Goal: Communication & Community: Share content

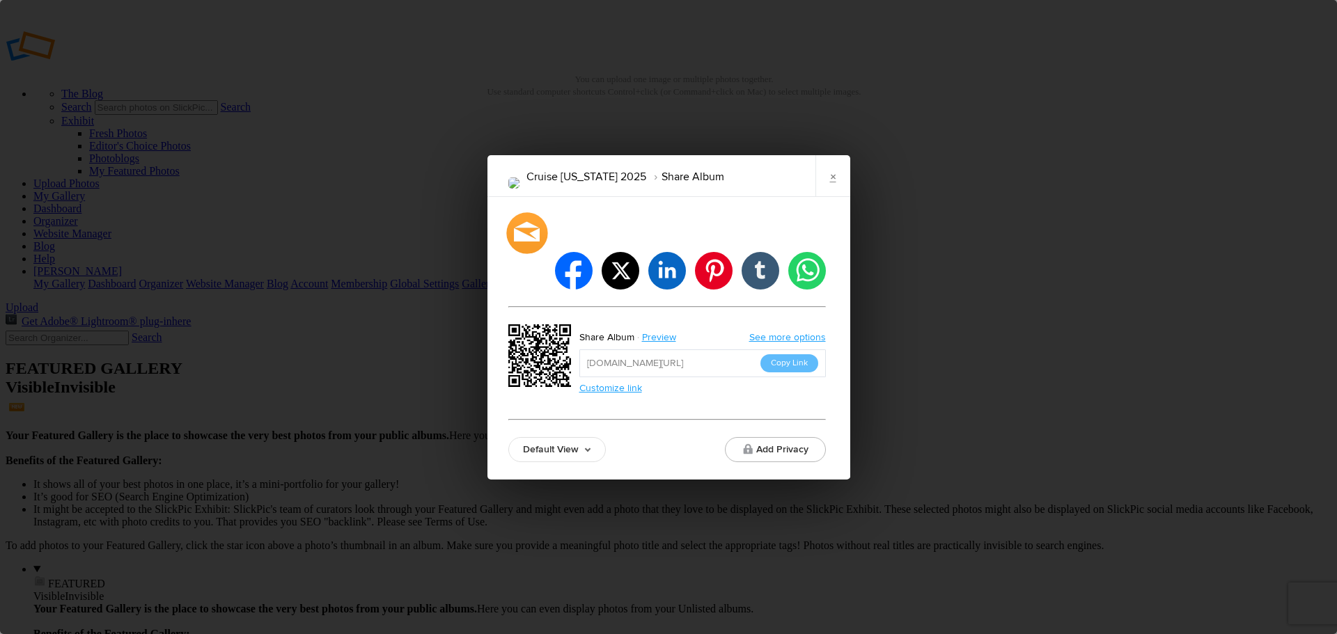
click at [528, 252] on div at bounding box center [526, 232] width 41 height 41
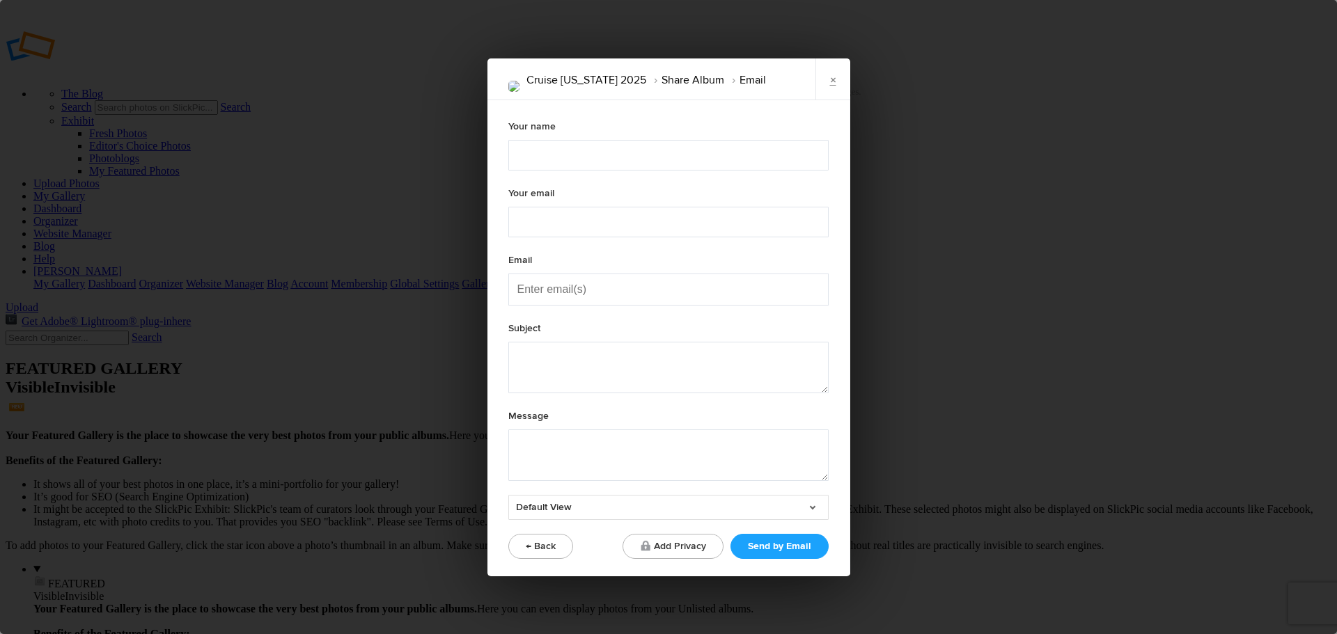
type textarea "Check out "Cruise [US_STATE] 2025" album!"
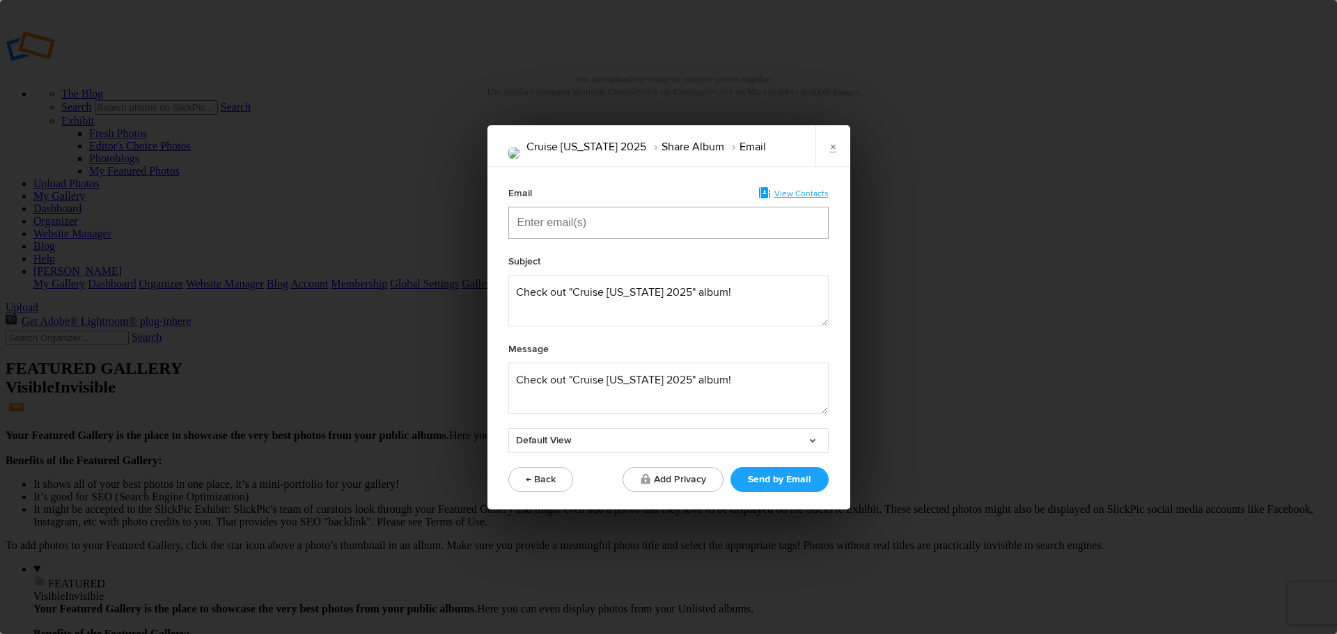
click at [606, 223] on input "Enter email(s)" at bounding box center [586, 222] width 139 height 31
type input "[PERSON_NAME]"
click at [561, 260] on span "paul [EMAIL_ADDRESS][DOMAIN_NAME]" at bounding box center [702, 257] width 350 height 14
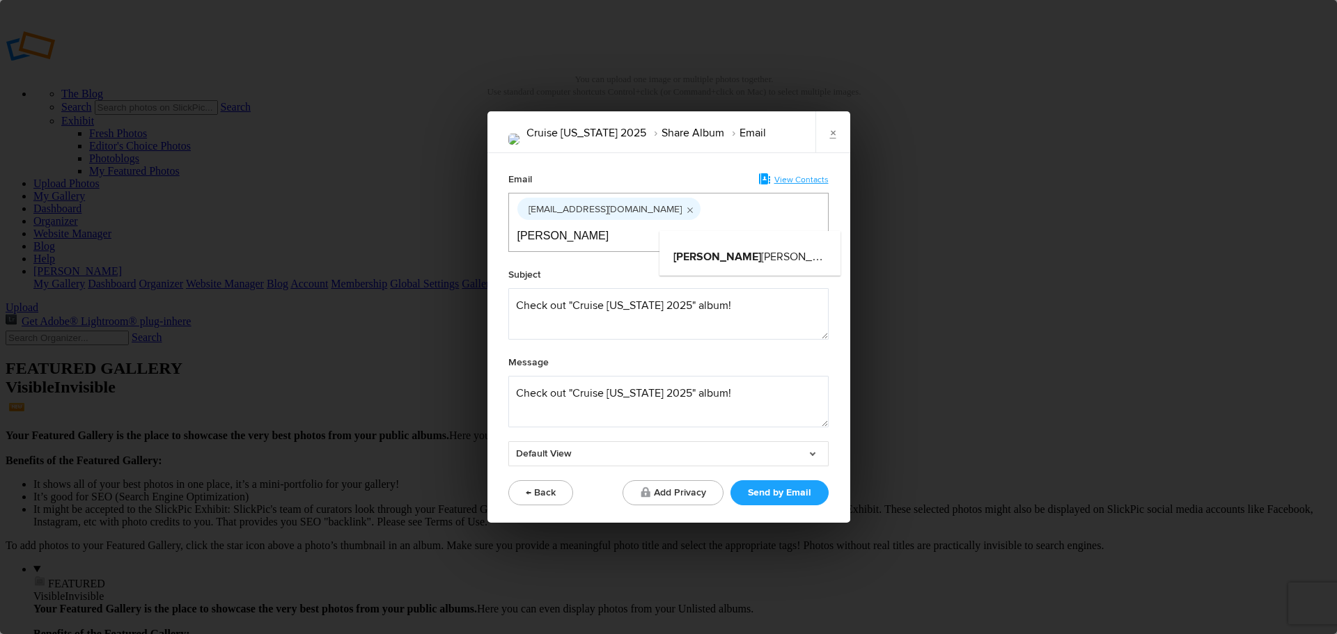
type input "[PERSON_NAME]"
click at [725, 250] on span "elinor [EMAIL_ADDRESS][DOMAIN_NAME]" at bounding box center [848, 257] width 350 height 14
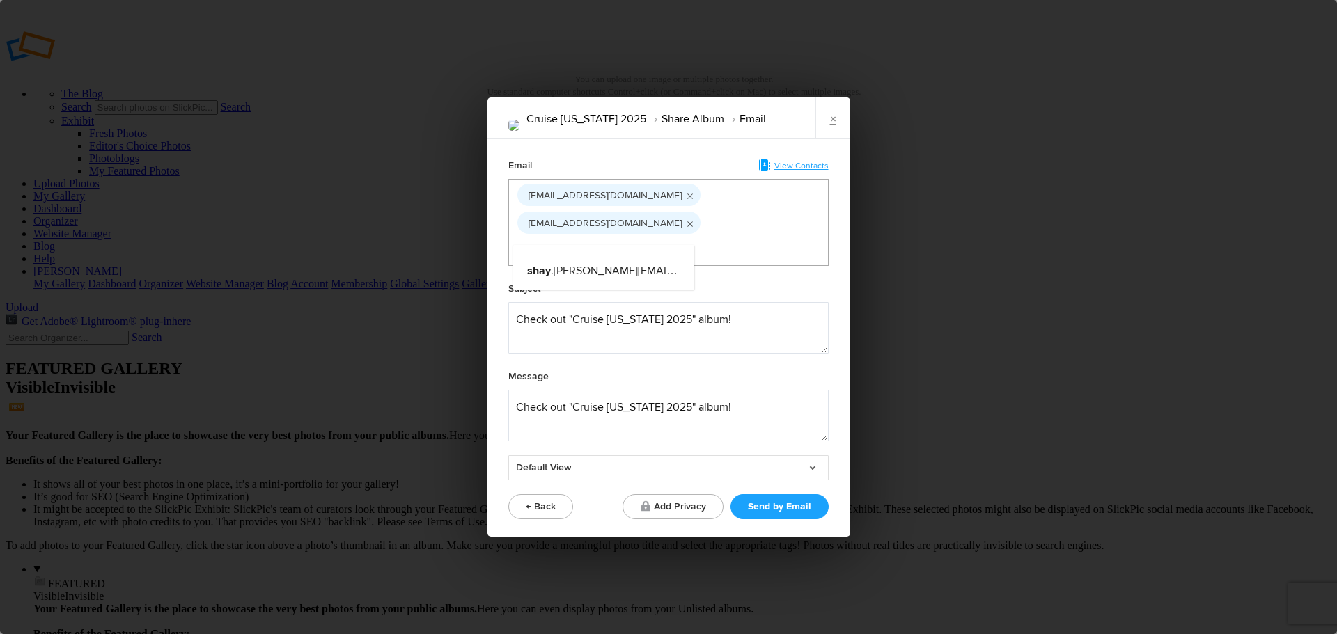
type input "Shay"
click at [602, 267] on span "shay .[PERSON_NAME][EMAIL_ADDRESS][DOMAIN_NAME]" at bounding box center [671, 271] width 288 height 14
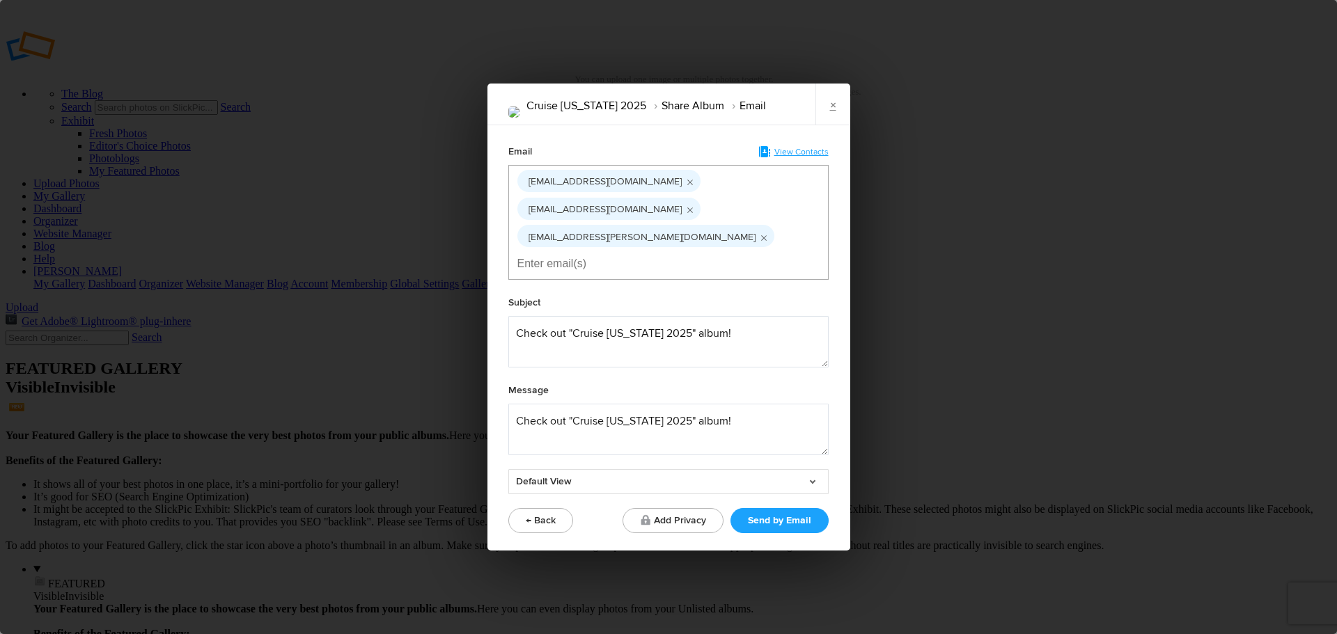
click at [657, 249] on input "Enter email(s)" at bounding box center [586, 264] width 139 height 31
type input "[PERSON_NAME]"
click at [737, 269] on span "robin [EMAIL_ADDRESS][DOMAIN_NAME]" at bounding box center [856, 271] width 350 height 14
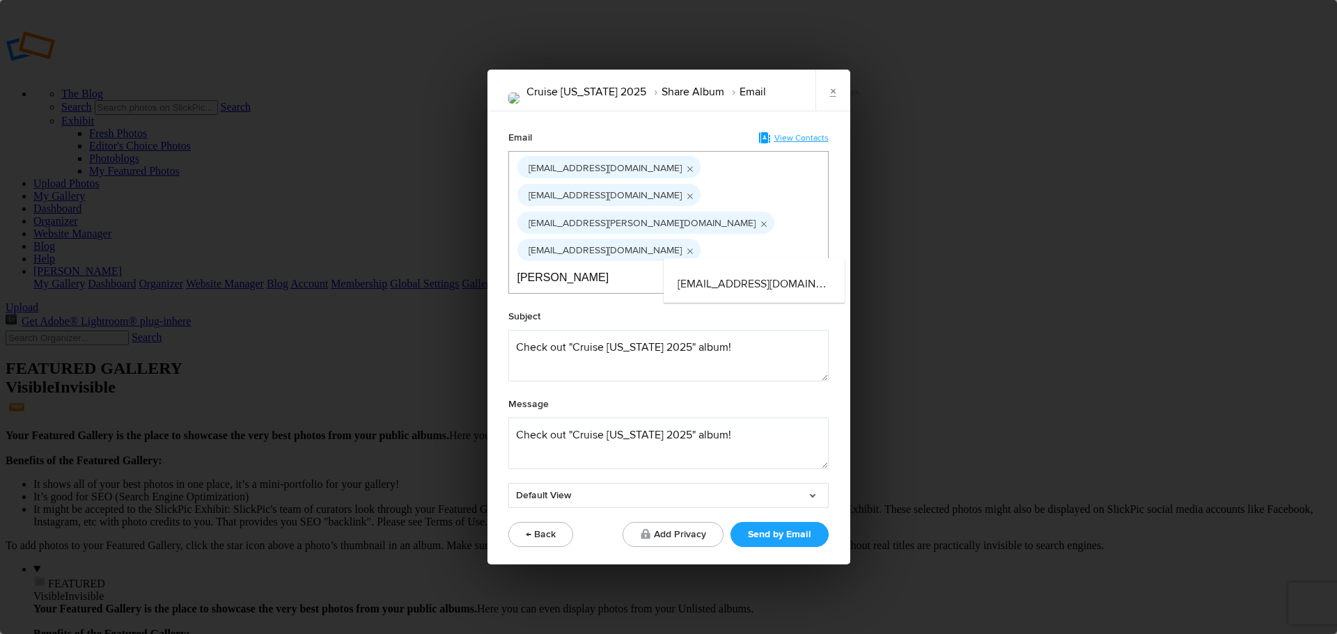
type input "[PERSON_NAME]"
click at [730, 282] on span "[EMAIL_ADDRESS][DOMAIN_NAME]" at bounding box center [766, 284] width 178 height 14
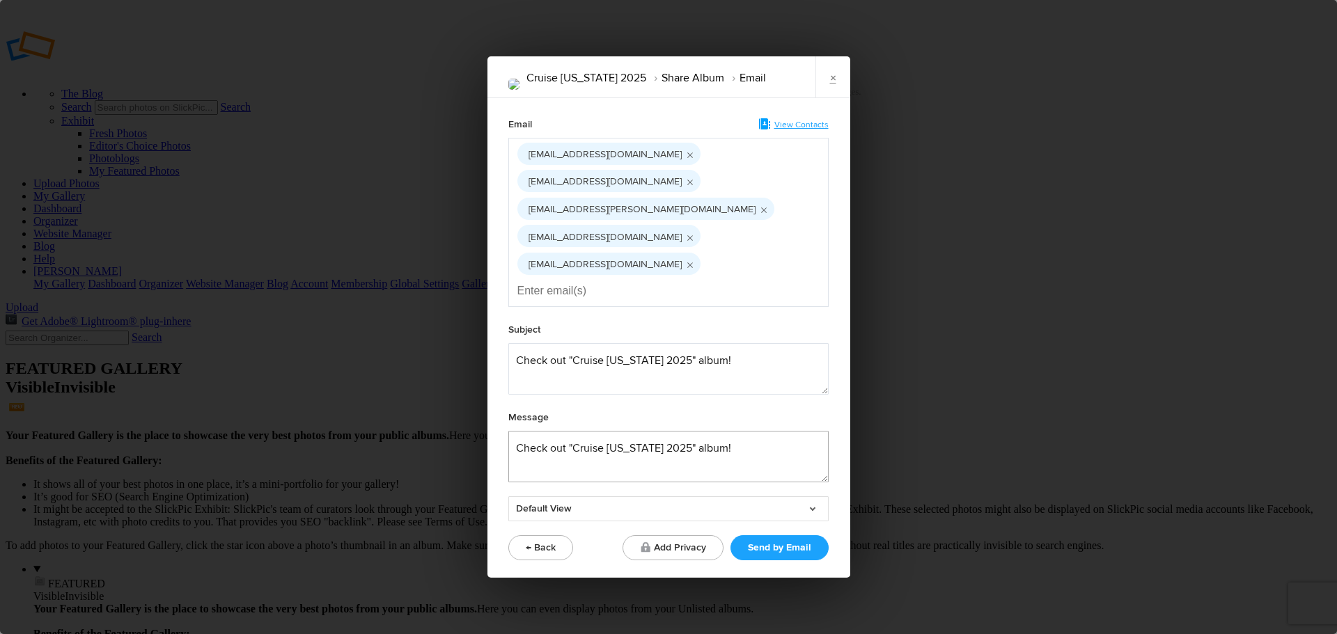
drag, startPoint x: 515, startPoint y: 420, endPoint x: 726, endPoint y: 412, distance: 211.1
click at [726, 431] on textarea at bounding box center [668, 457] width 320 height 52
click at [566, 431] on textarea at bounding box center [668, 457] width 320 height 52
drag, startPoint x: 566, startPoint y: 419, endPoint x: 792, endPoint y: 433, distance: 226.7
click at [792, 433] on textarea at bounding box center [668, 457] width 320 height 52
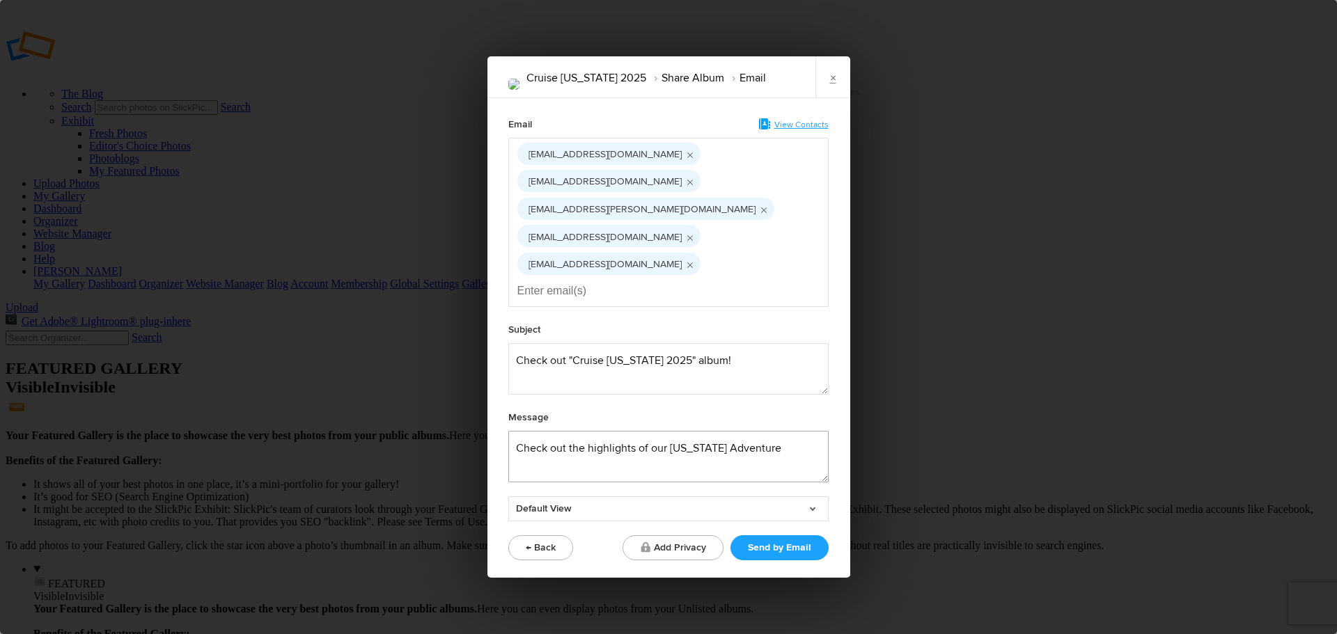
type textarea "Check out the highlights of our [US_STATE] Adventure"
click at [815, 496] on link "Default View" at bounding box center [668, 508] width 320 height 25
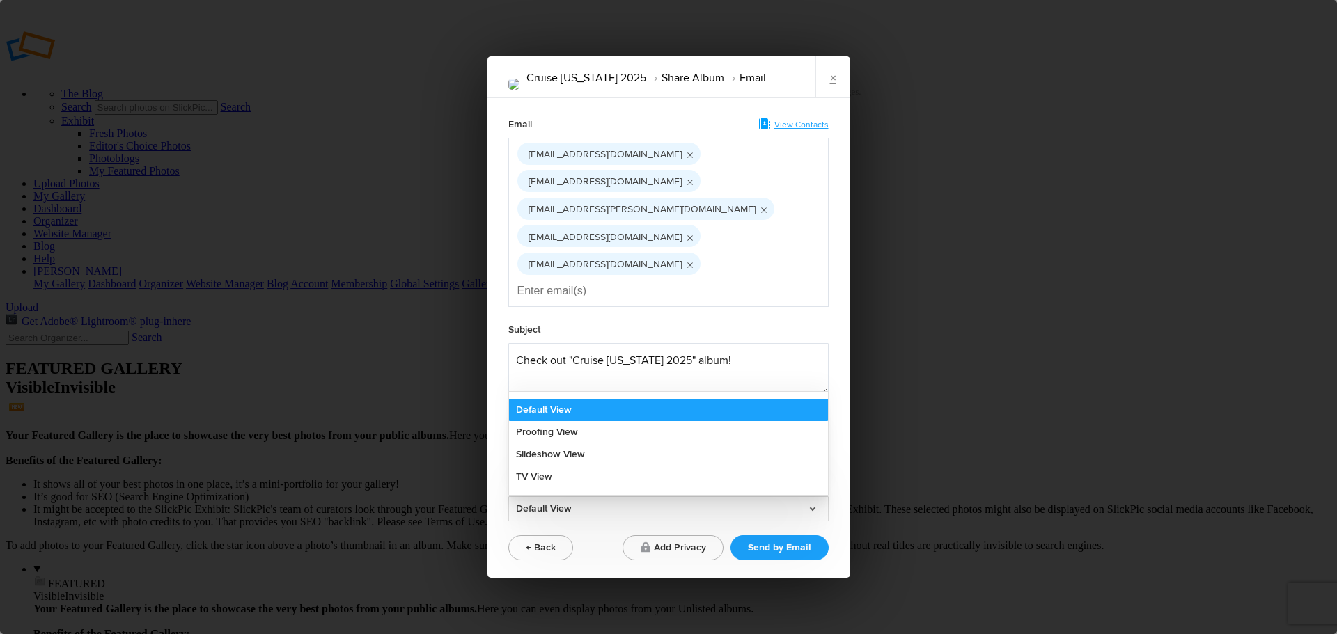
click at [563, 399] on link "Default View" at bounding box center [668, 410] width 319 height 22
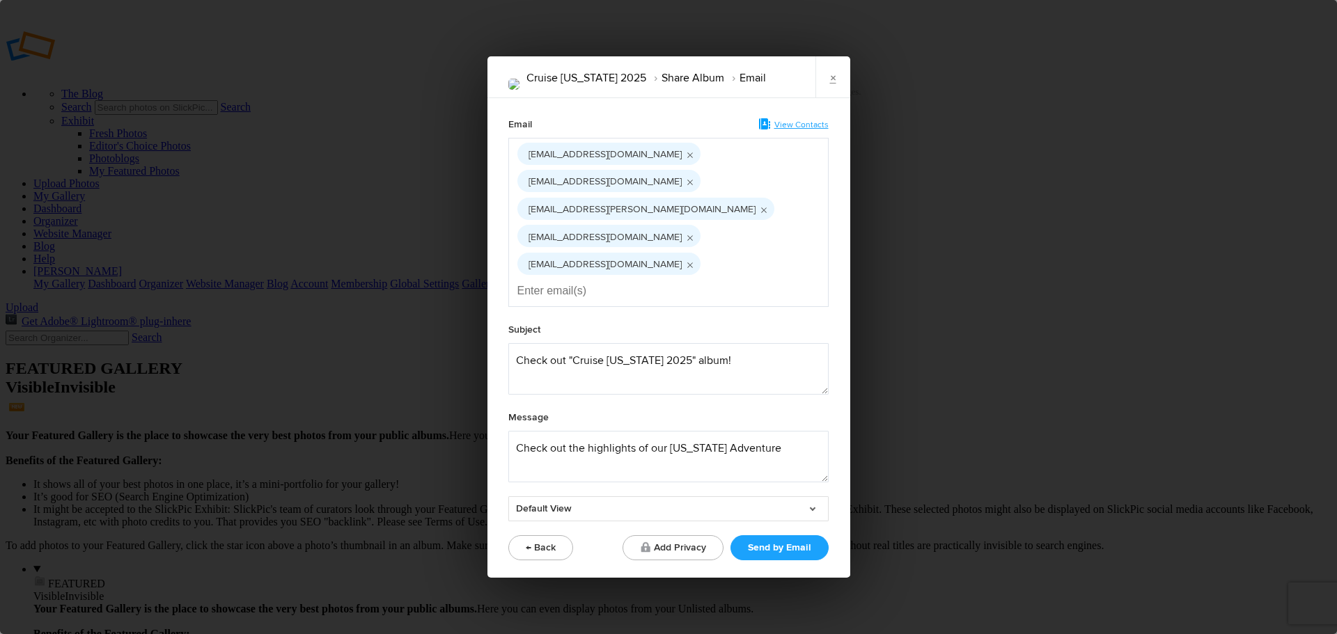
click at [806, 235] on div "[EMAIL_ADDRESS][DOMAIN_NAME] [EMAIL_ADDRESS][DOMAIN_NAME] [DOMAIN_NAME][EMAIL_A…" at bounding box center [668, 223] width 302 height 169
click at [697, 252] on icon "Remove tag" at bounding box center [690, 265] width 13 height 26
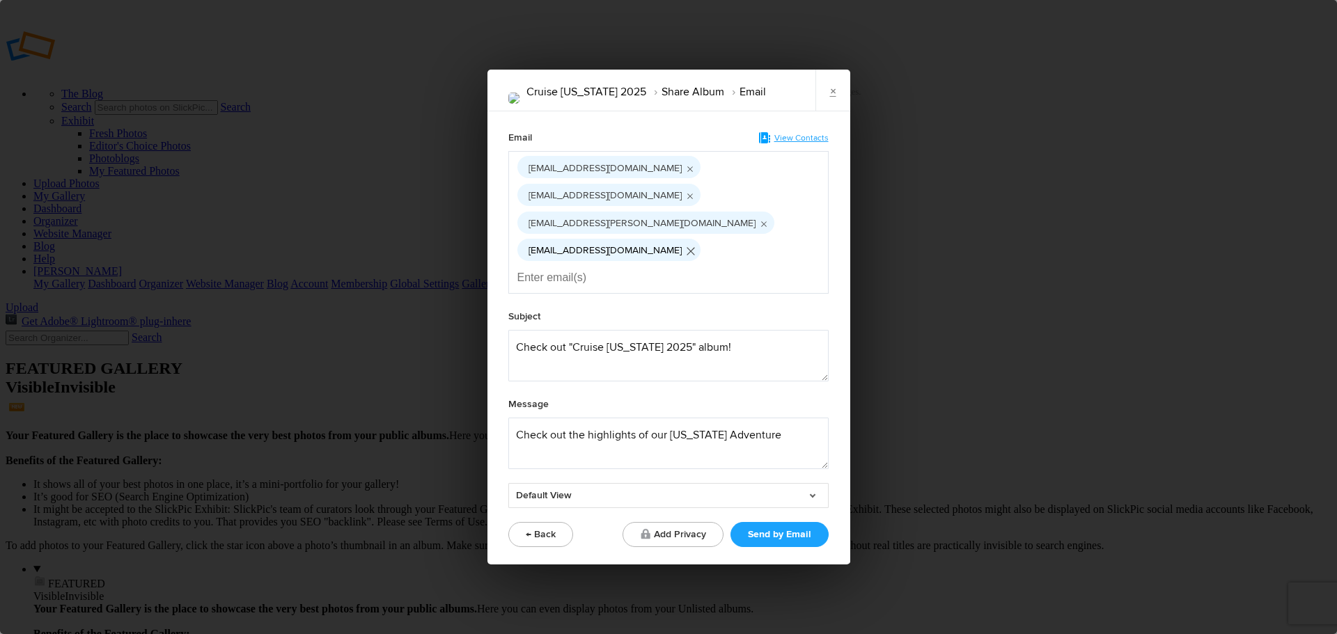
click at [687, 253] on icon "Remove tag" at bounding box center [691, 252] width 8 height 8
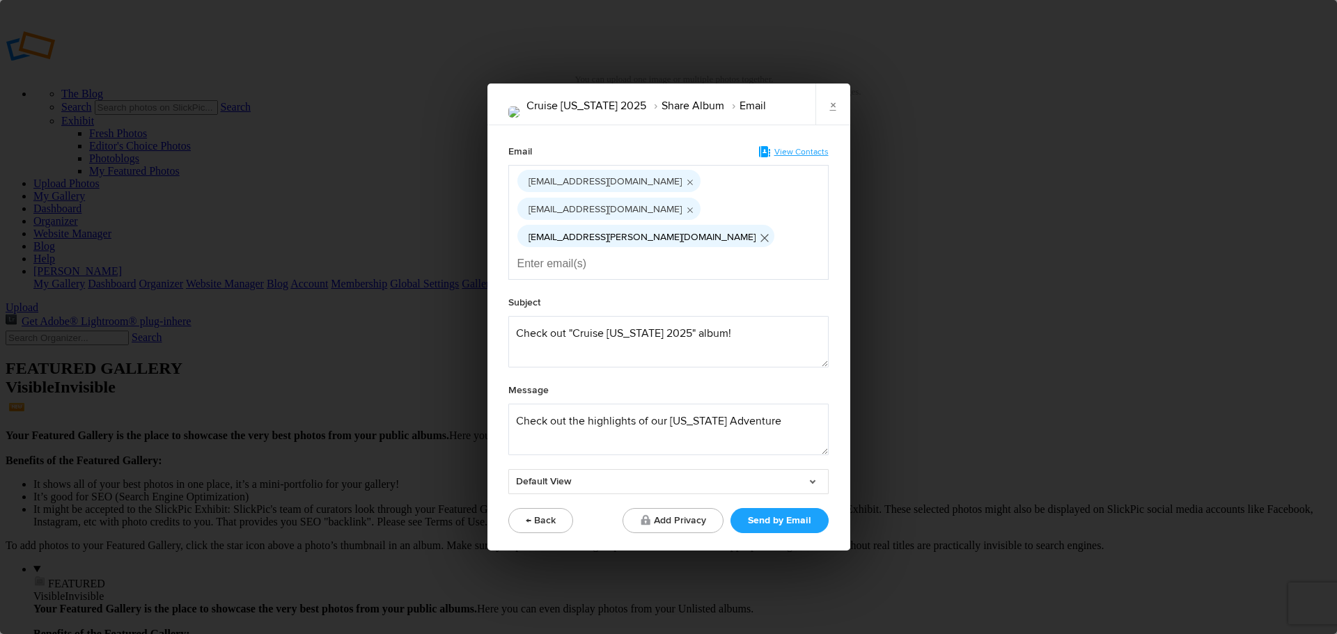
click at [758, 233] on icon "Remove tag" at bounding box center [764, 237] width 13 height 26
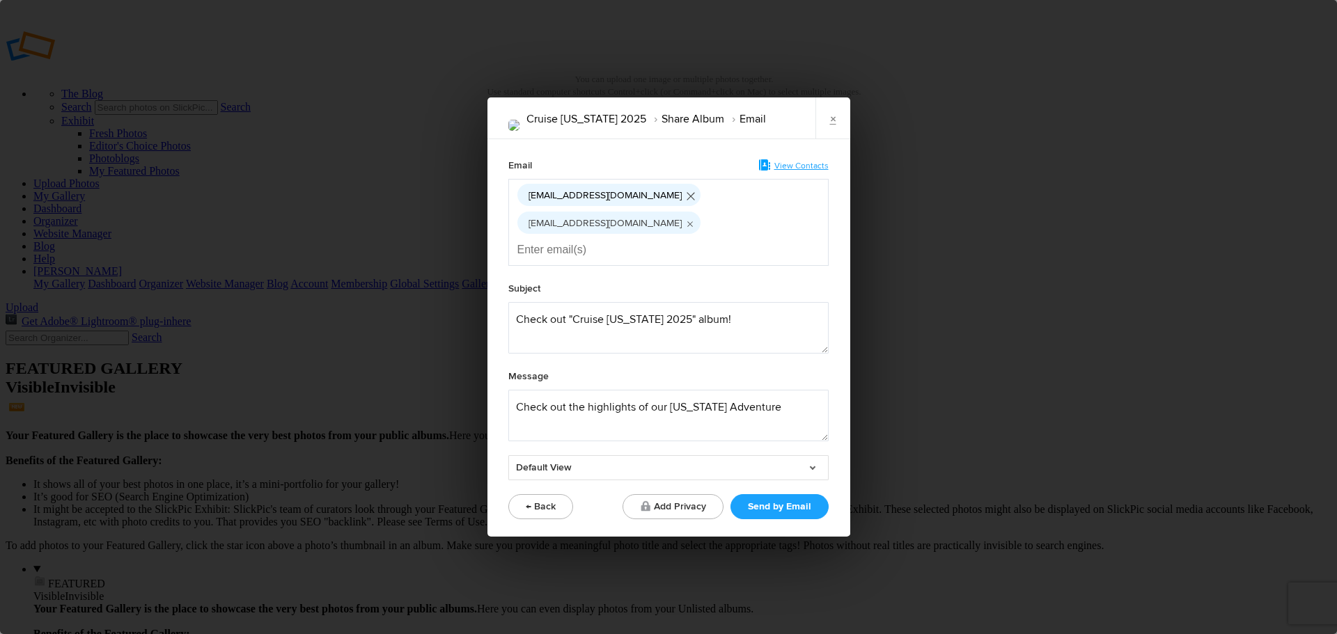
click at [684, 210] on icon "Remove tag" at bounding box center [690, 196] width 13 height 26
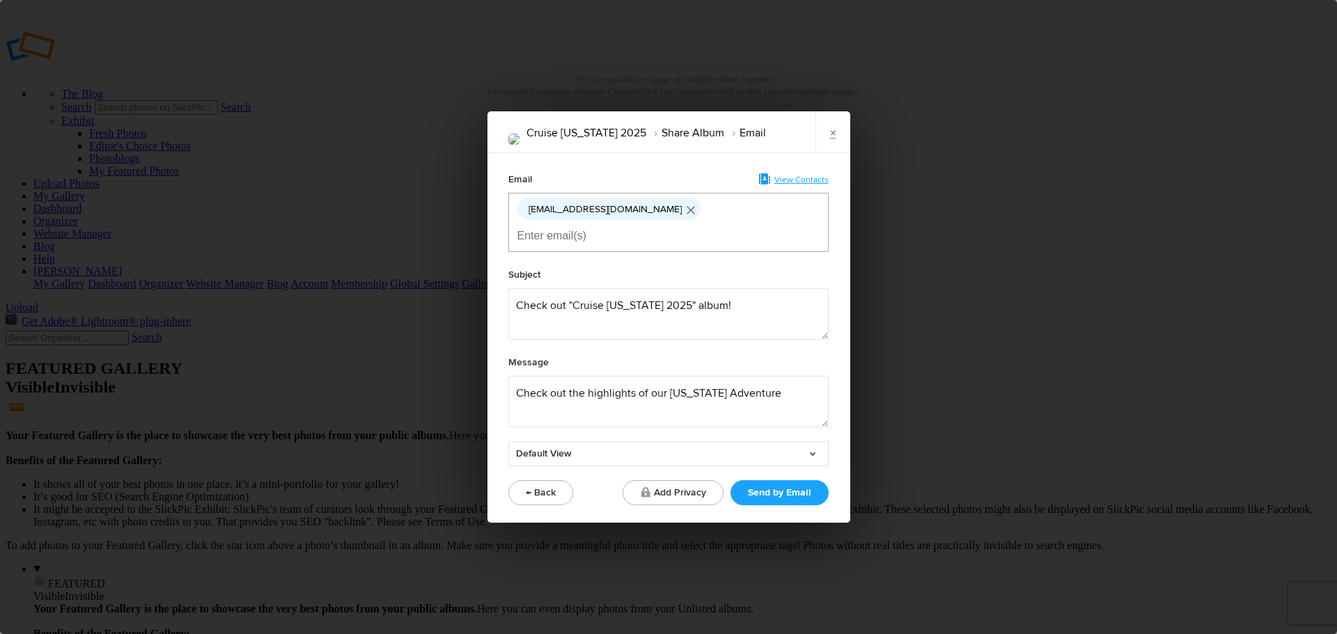
click at [684, 219] on icon "Remove tag" at bounding box center [690, 210] width 13 height 26
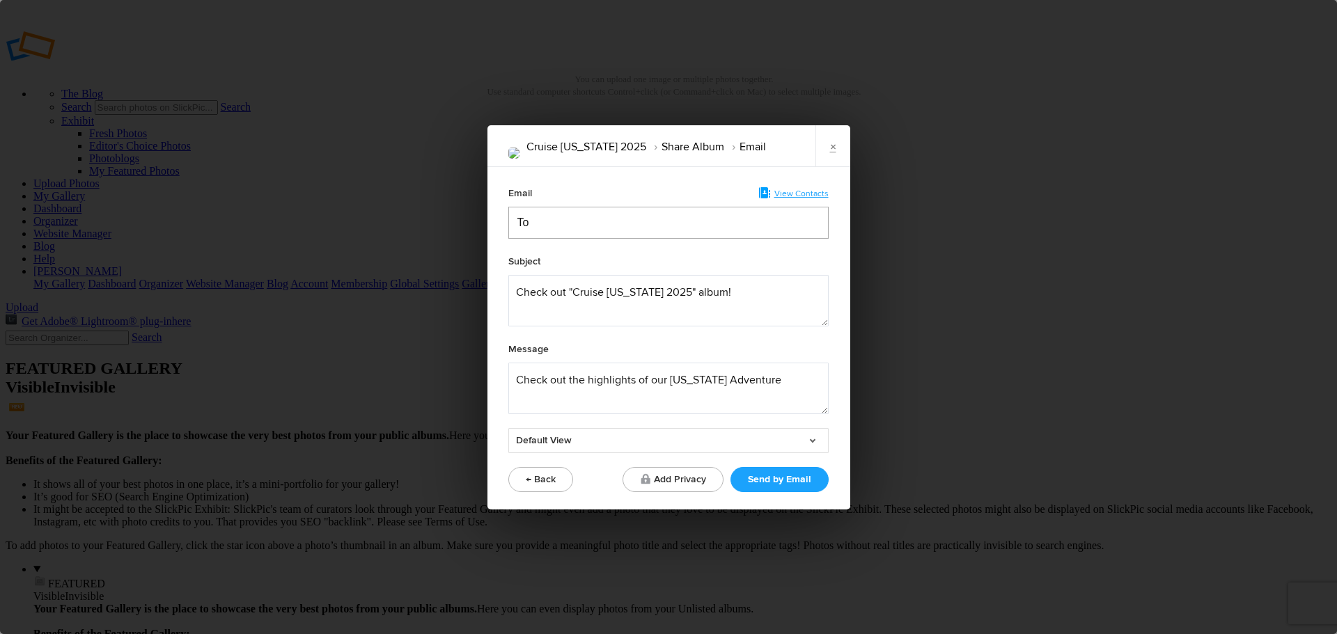
type input "T"
type input "tebla"
click at [572, 258] on span "tebla [EMAIL_ADDRESS][DOMAIN_NAME]" at bounding box center [628, 257] width 203 height 14
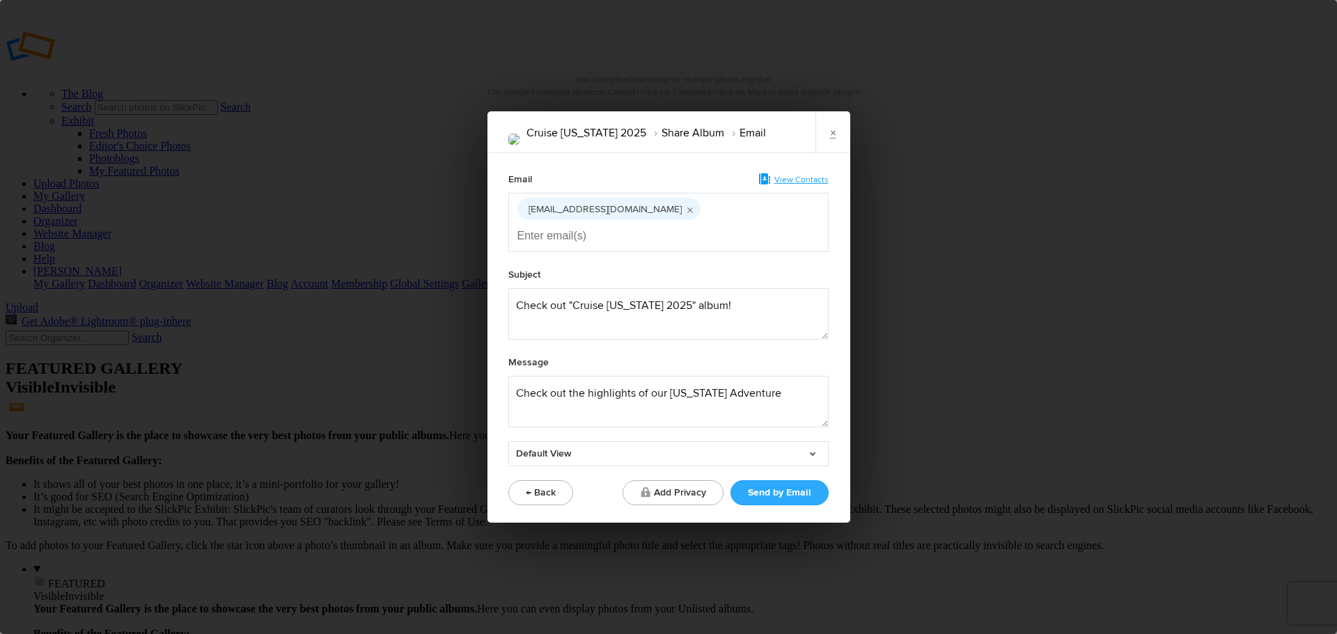
click at [779, 480] on button "Send by Email" at bounding box center [779, 492] width 98 height 25
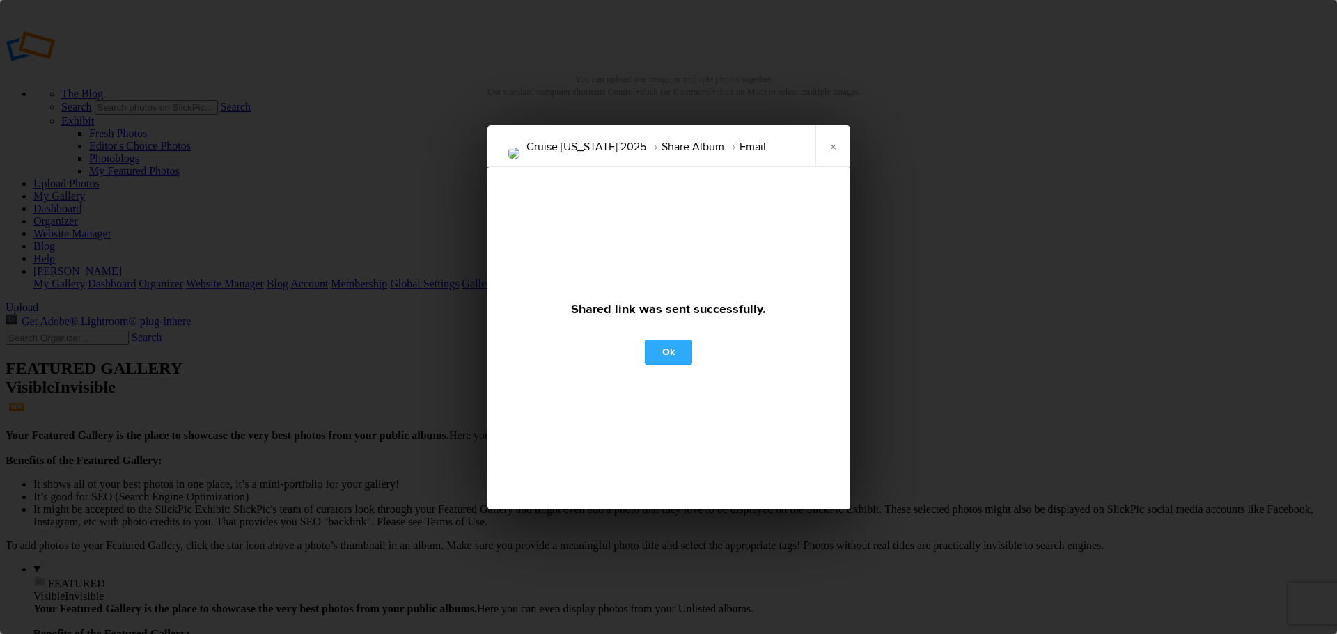
click at [670, 348] on link "Ok" at bounding box center [668, 352] width 47 height 25
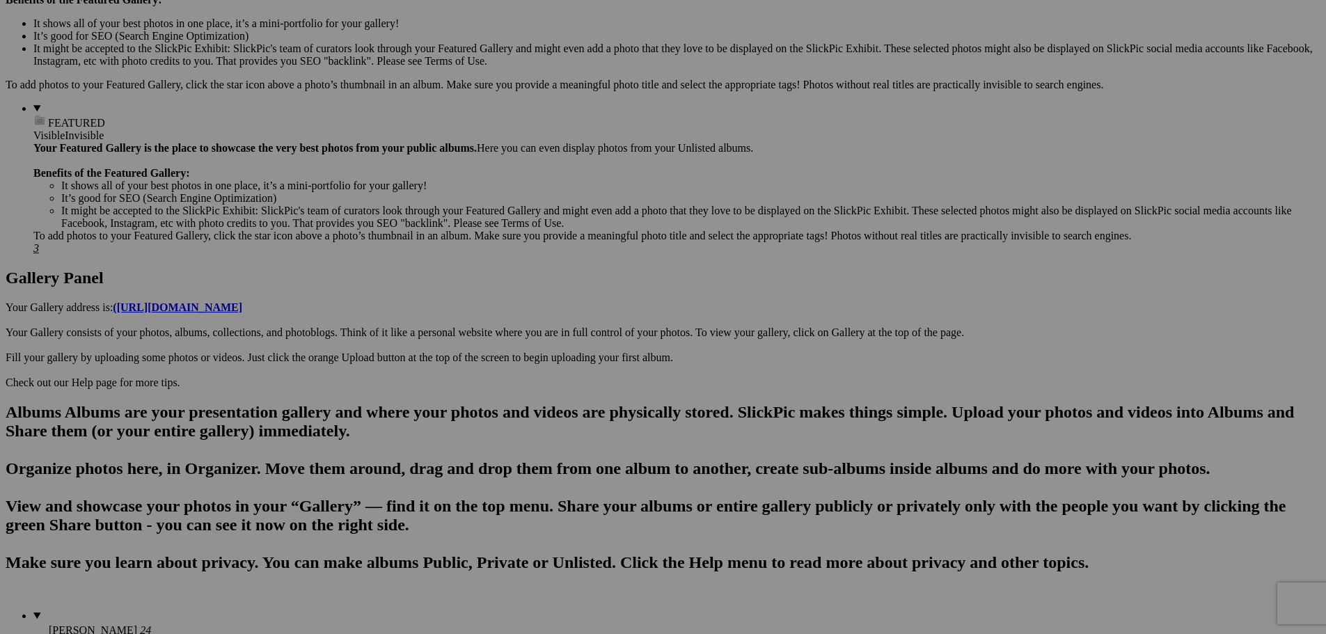
scroll to position [462, 0]
drag, startPoint x: 388, startPoint y: 294, endPoint x: 829, endPoint y: 427, distance: 461.1
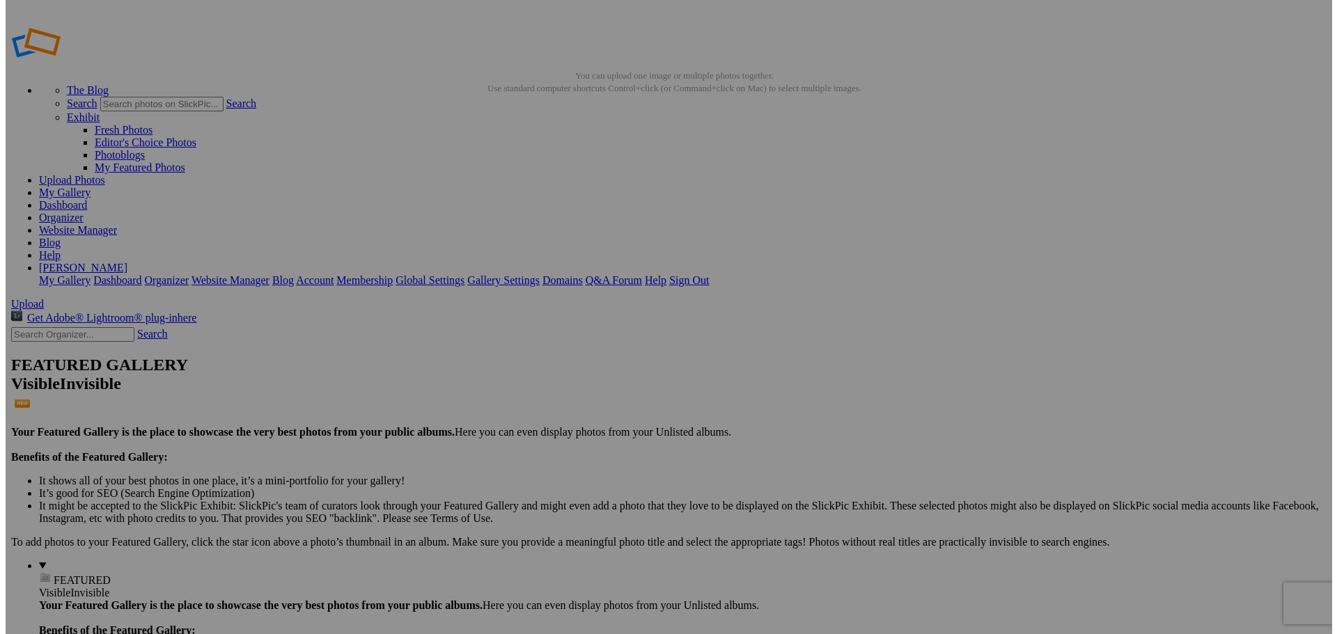
scroll to position [0, 0]
